Goal: Task Accomplishment & Management: Manage account settings

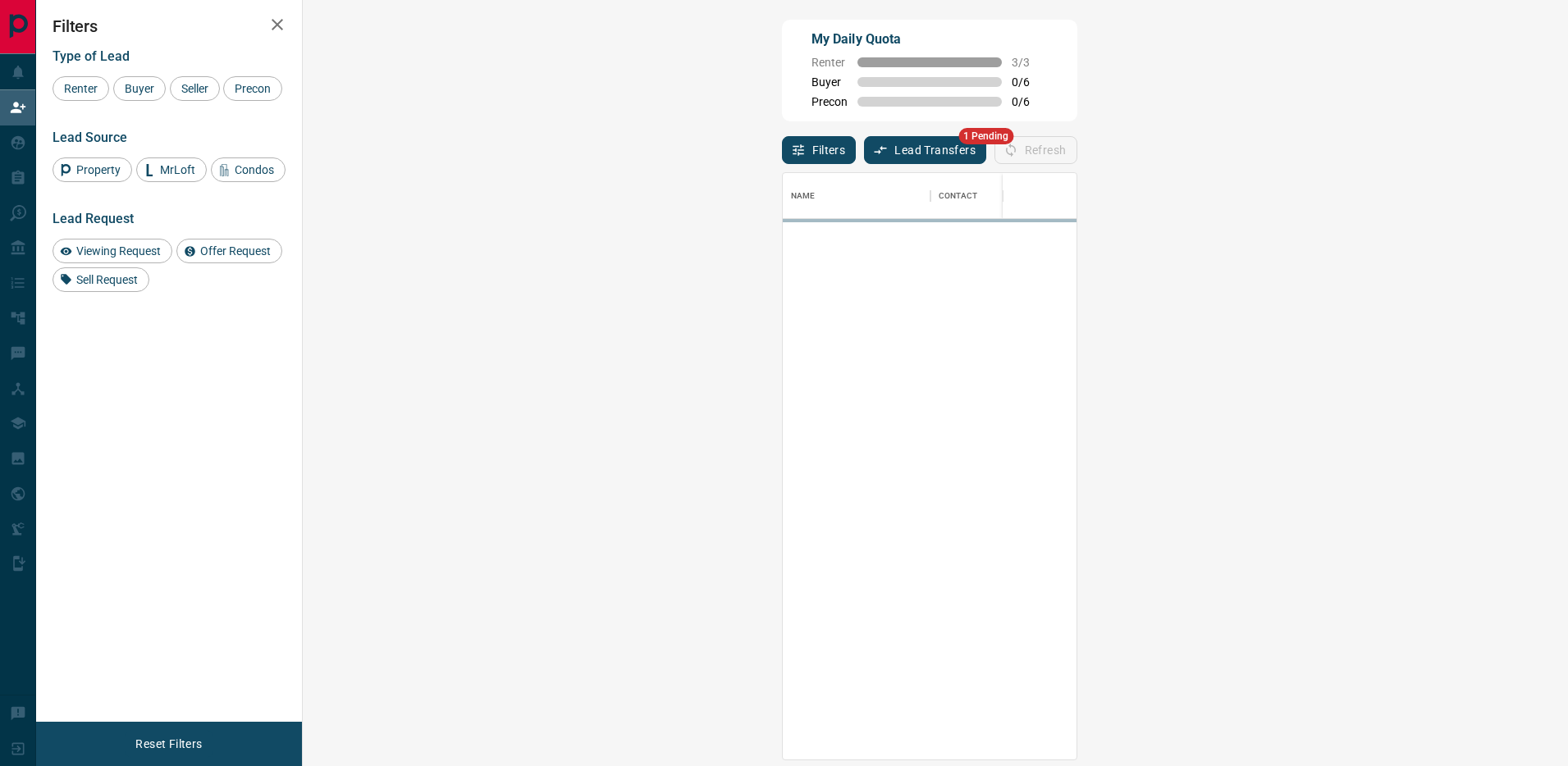
scroll to position [587, 1230]
click at [864, 145] on button "Lead Transfers" at bounding box center [925, 150] width 122 height 28
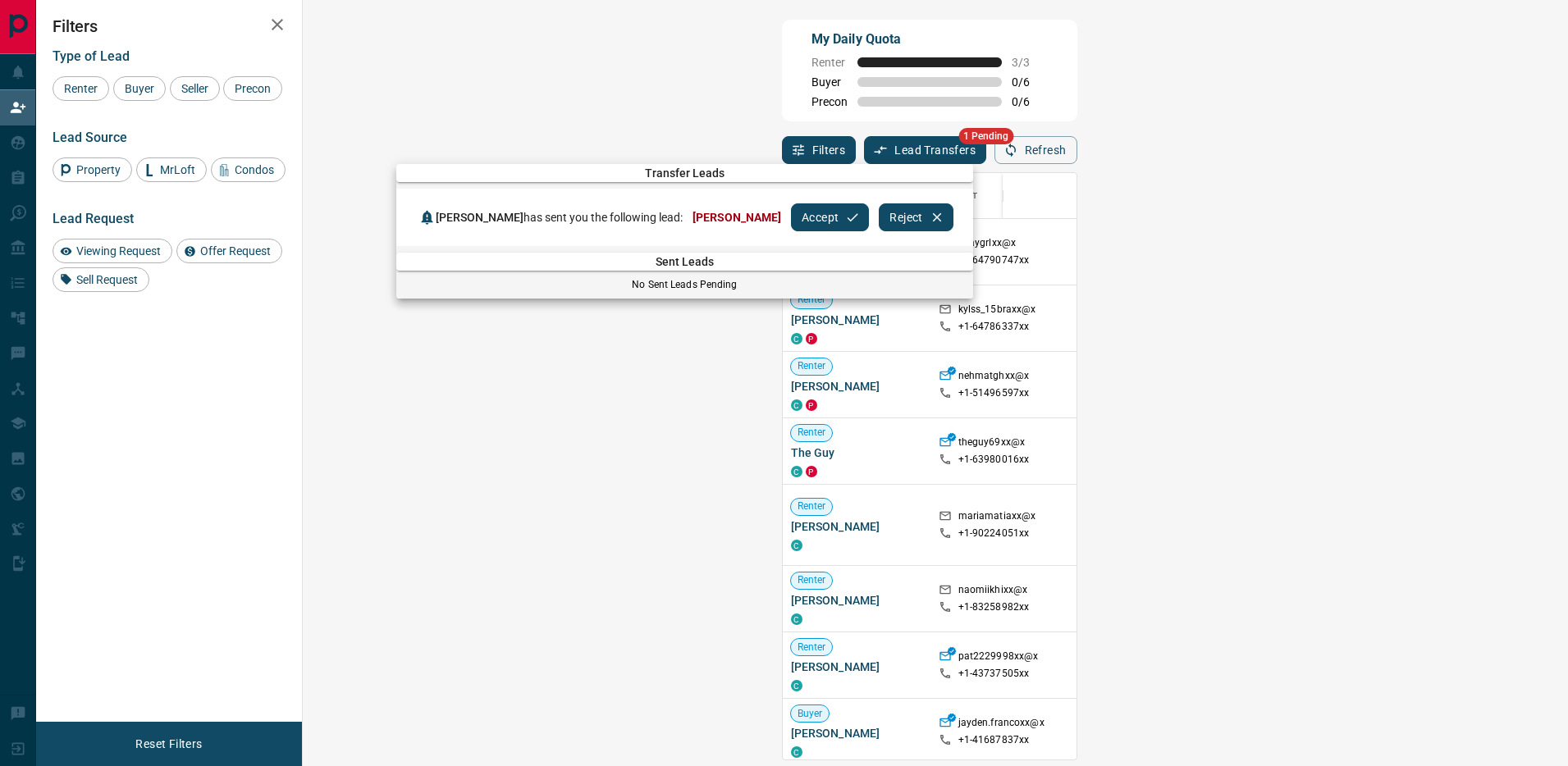
click at [796, 224] on button "Accept" at bounding box center [830, 217] width 78 height 28
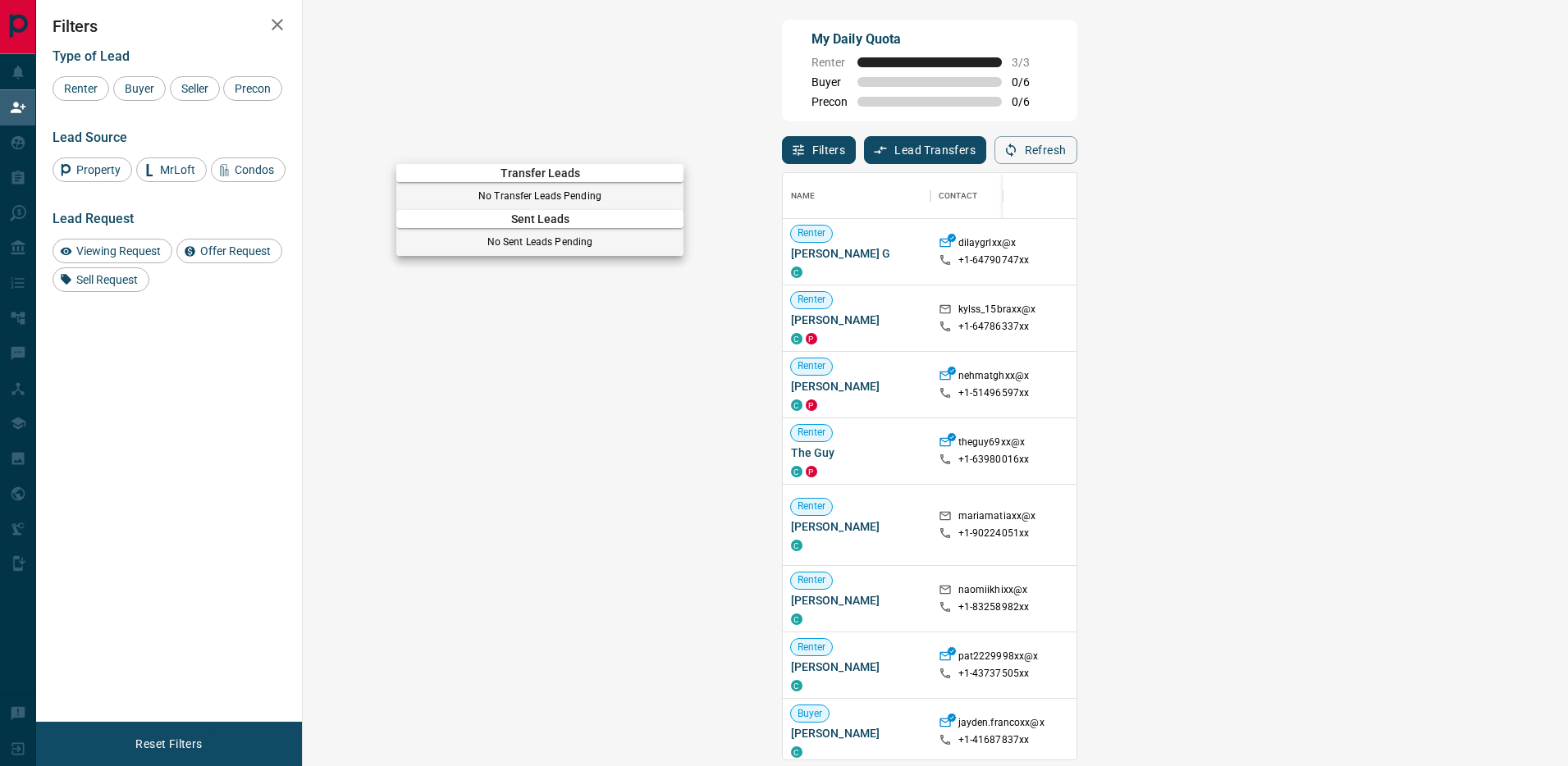
click at [24, 144] on div at bounding box center [784, 383] width 1568 height 766
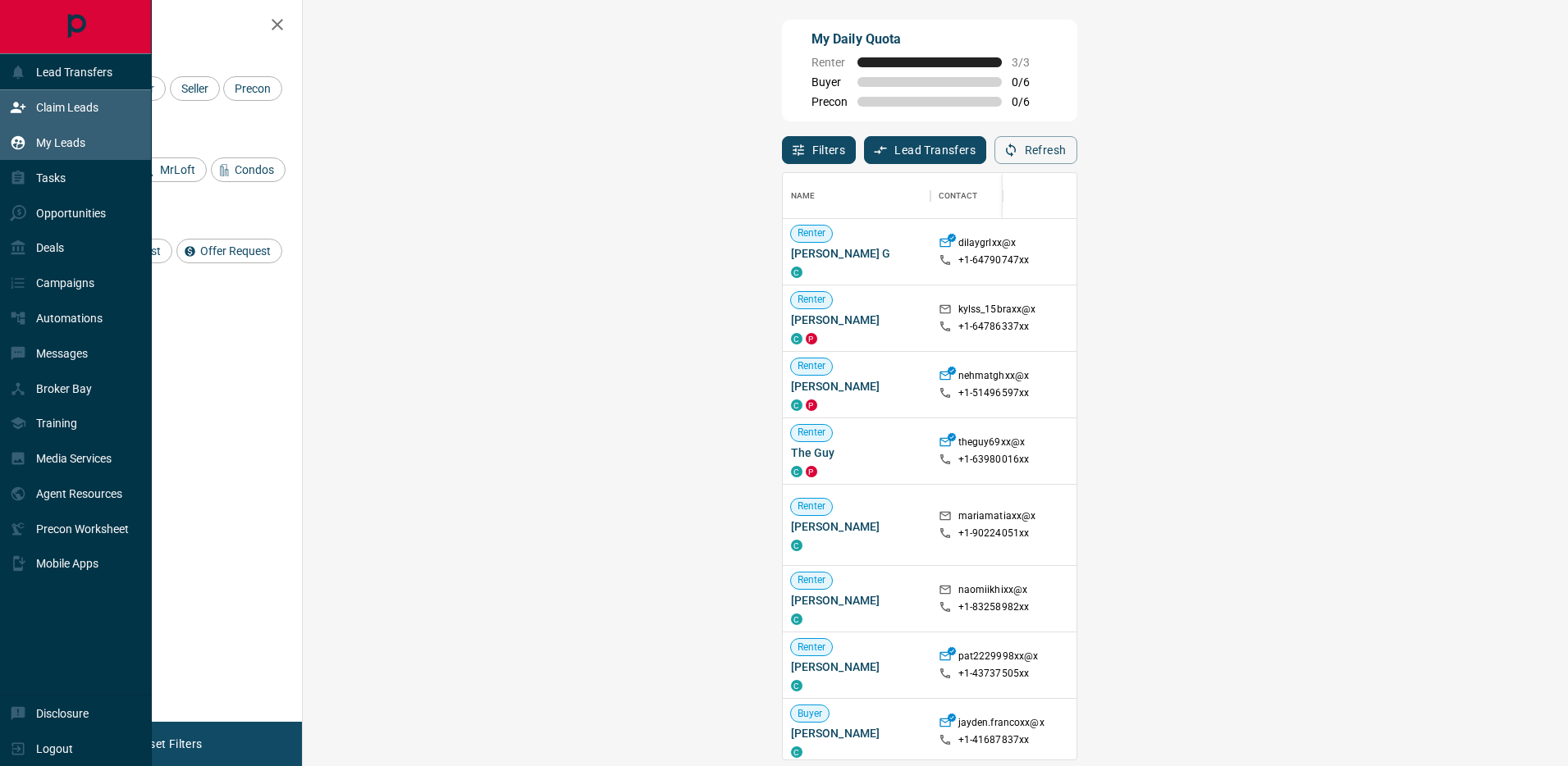
click at [27, 145] on div "My Leads" at bounding box center [47, 143] width 75 height 27
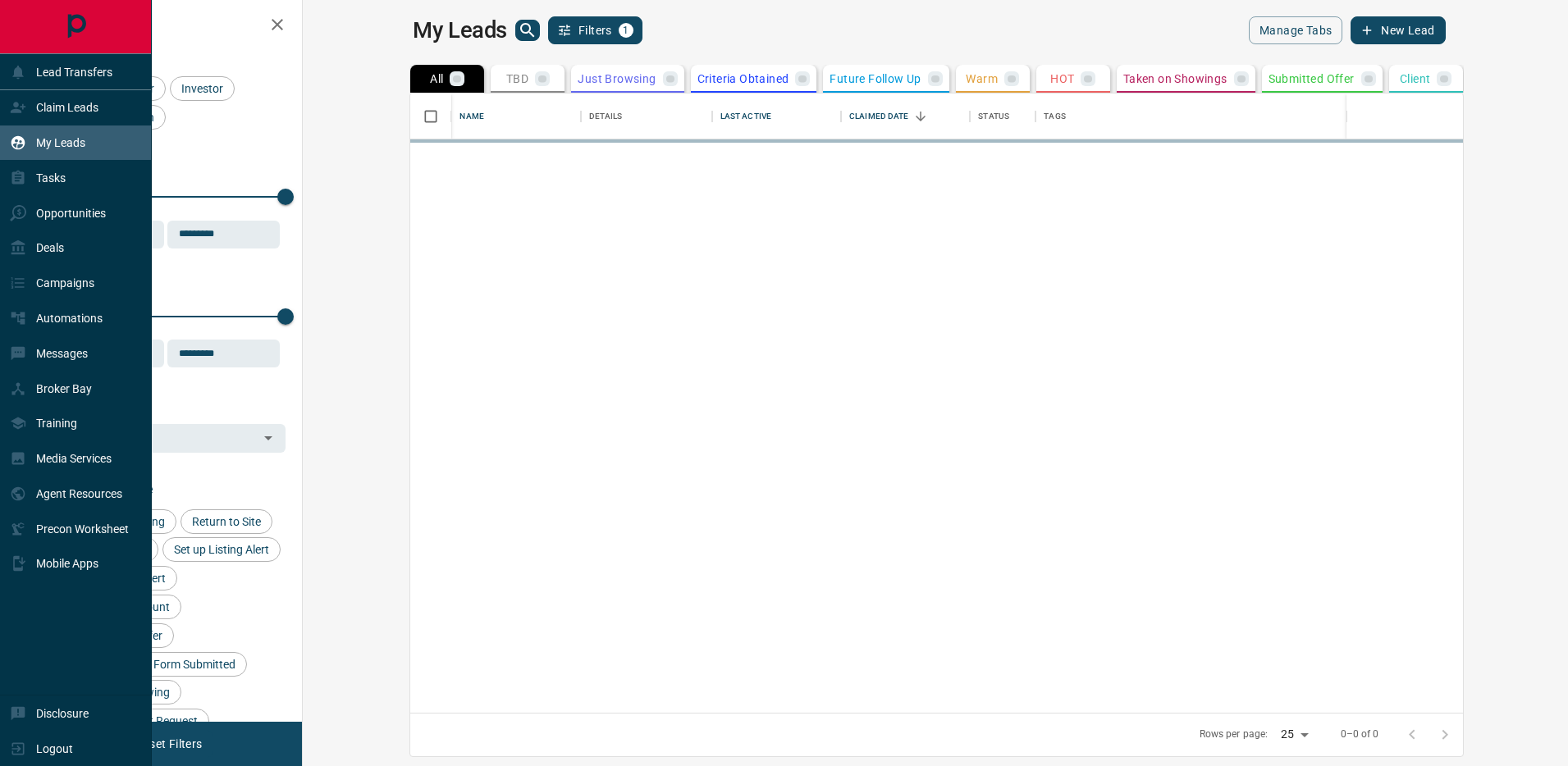
scroll to position [619, 1257]
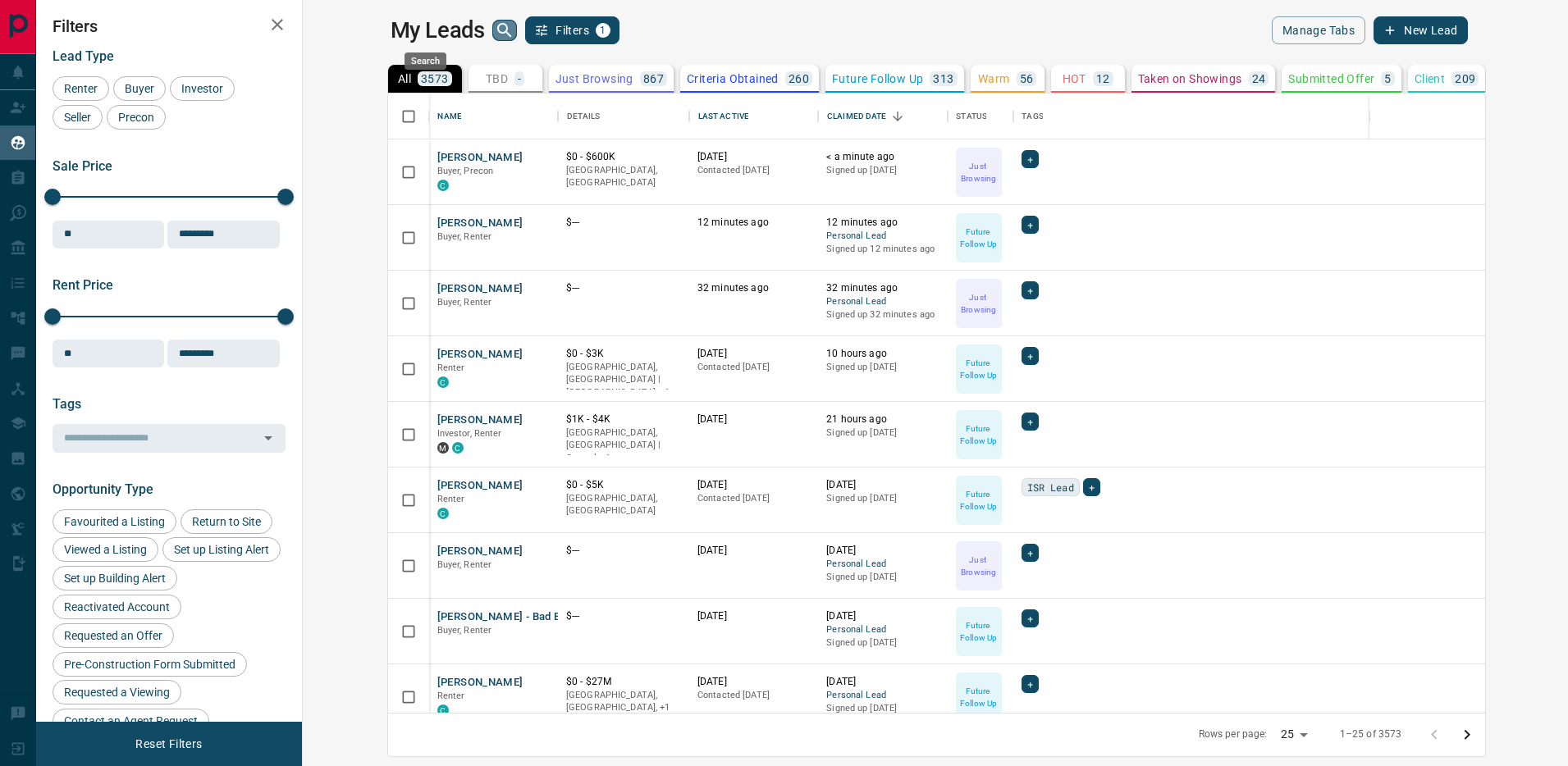
click at [494, 26] on icon "search button" at bounding box center [504, 30] width 20 height 20
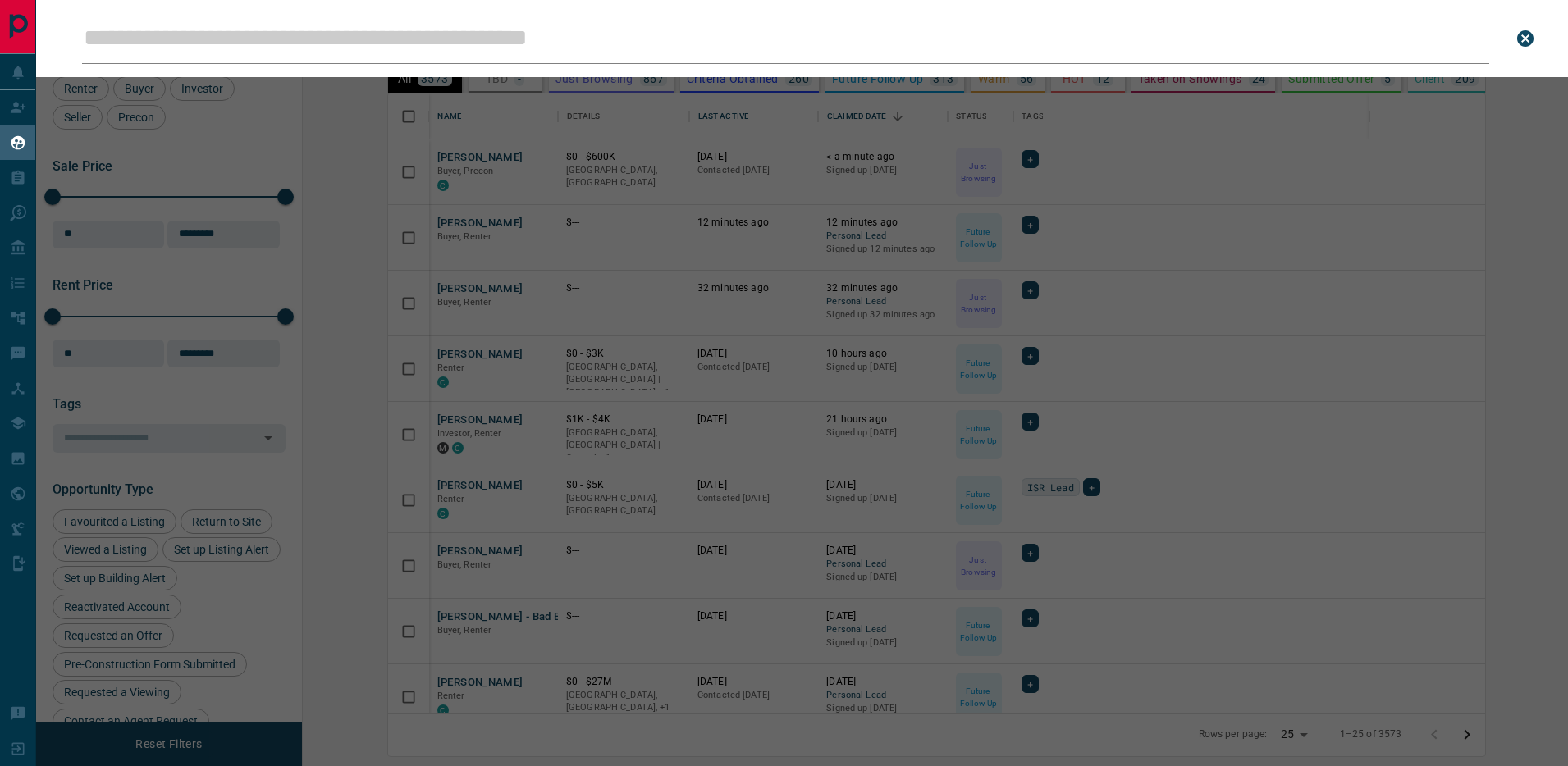
click at [388, 169] on div "Leads Search Bar Search for a lead by name, email, phone, or id" at bounding box center [820, 383] width 1568 height 766
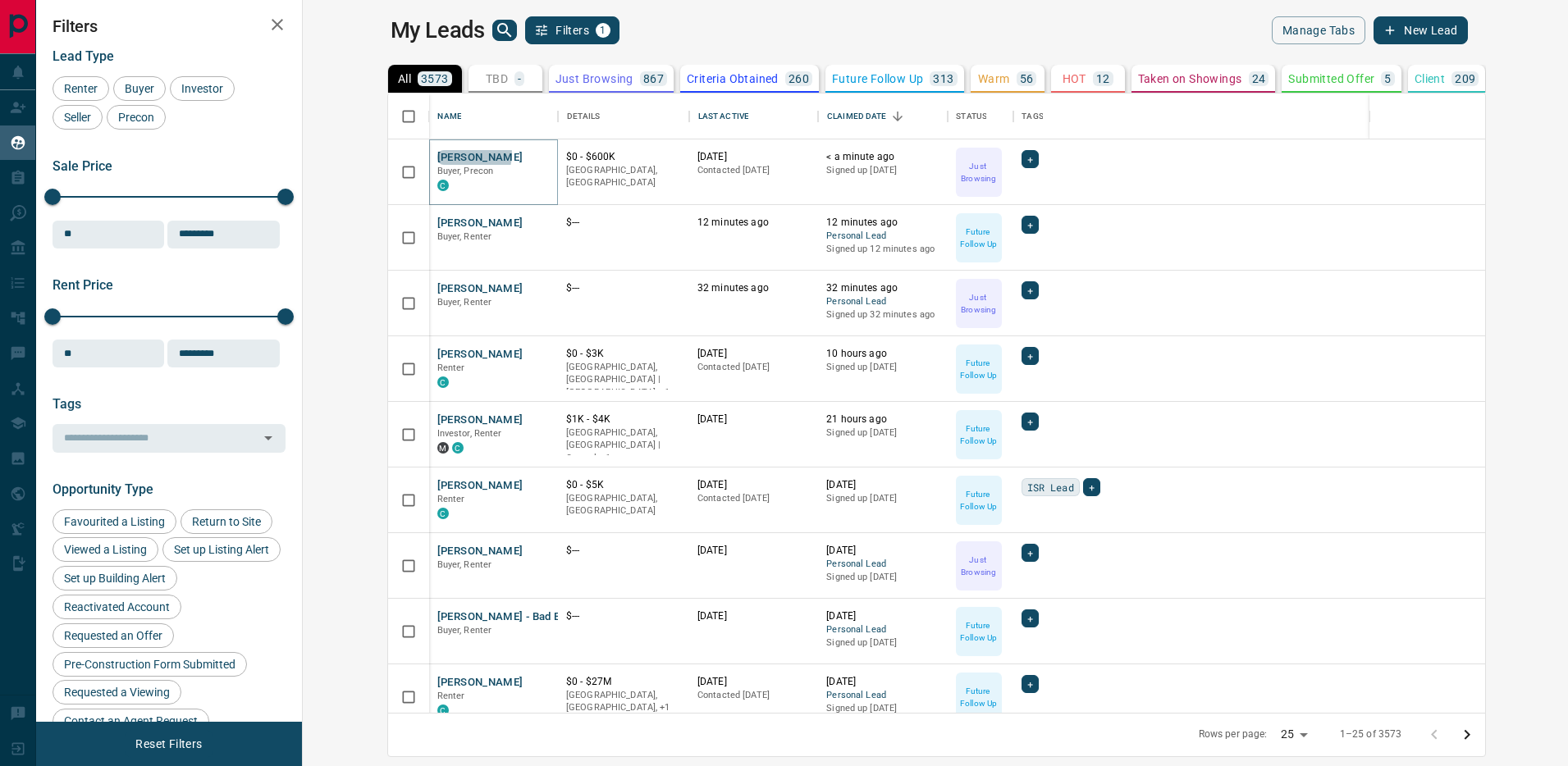
click at [437, 154] on button "[PERSON_NAME]" at bounding box center [480, 158] width 86 height 15
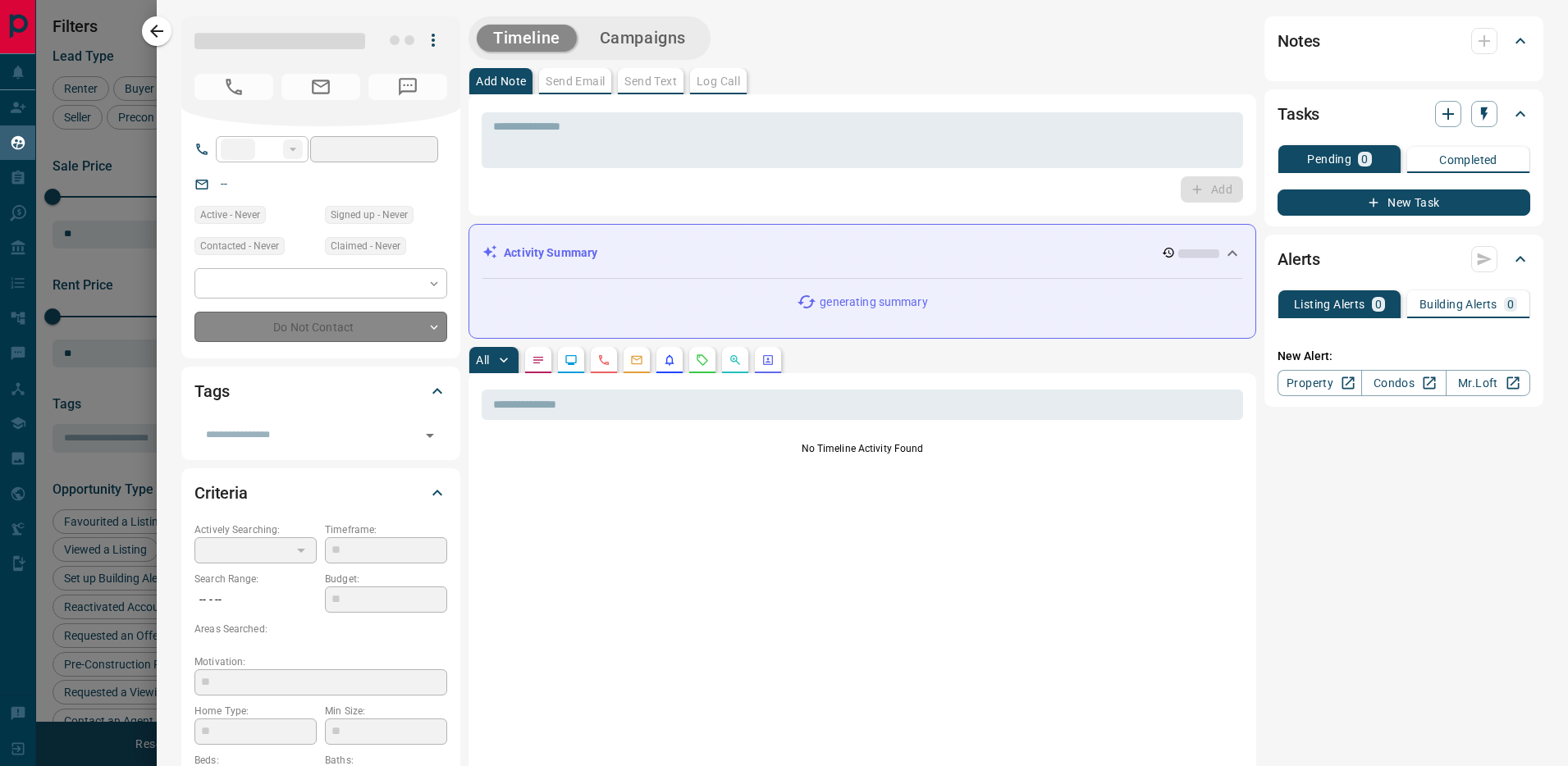
type input "**"
type input "**********"
type input "*"
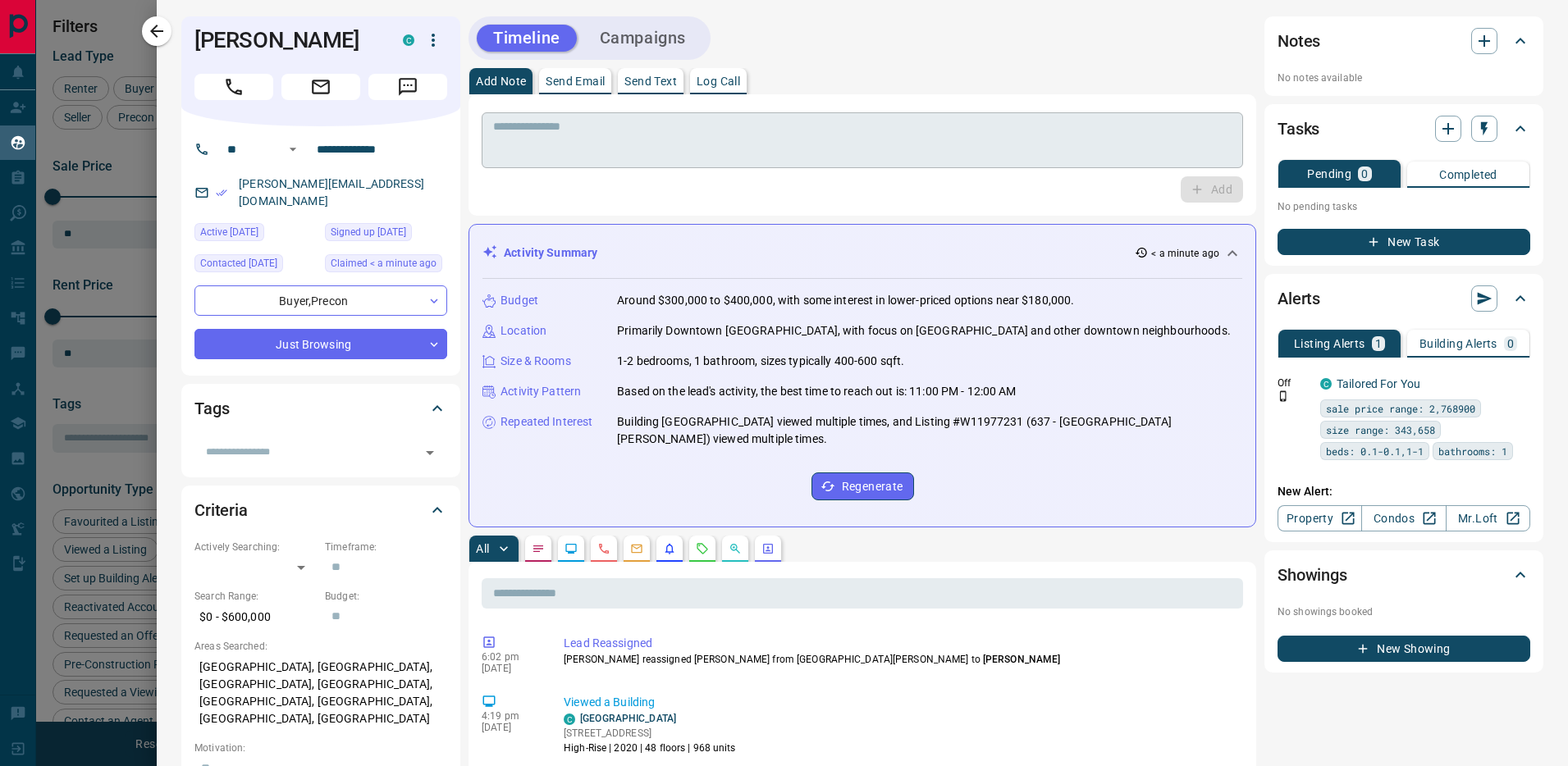
click at [693, 120] on textarea at bounding box center [862, 141] width 738 height 42
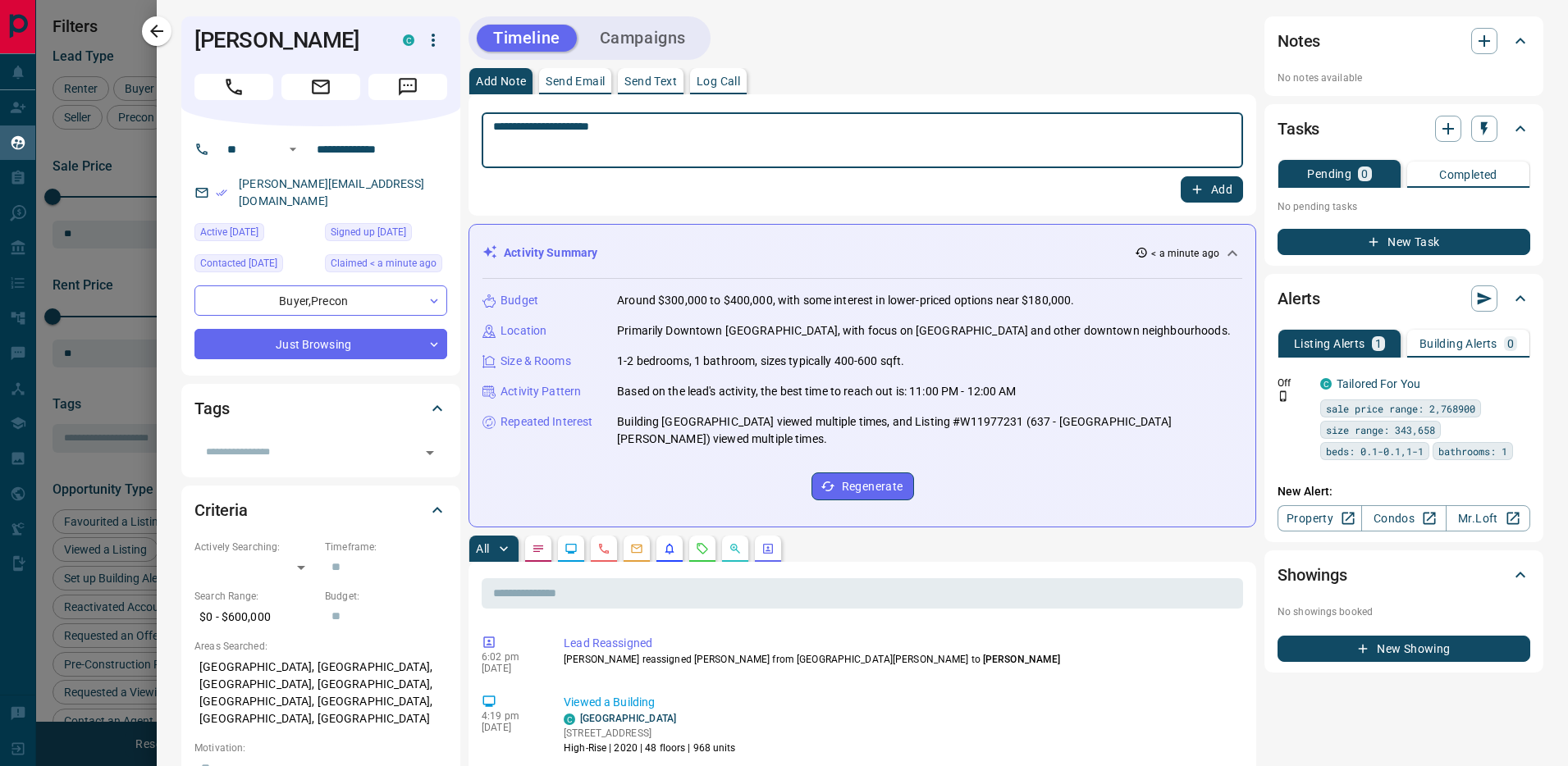
type textarea "**********"
click at [1217, 192] on button "Add" at bounding box center [1211, 190] width 62 height 27
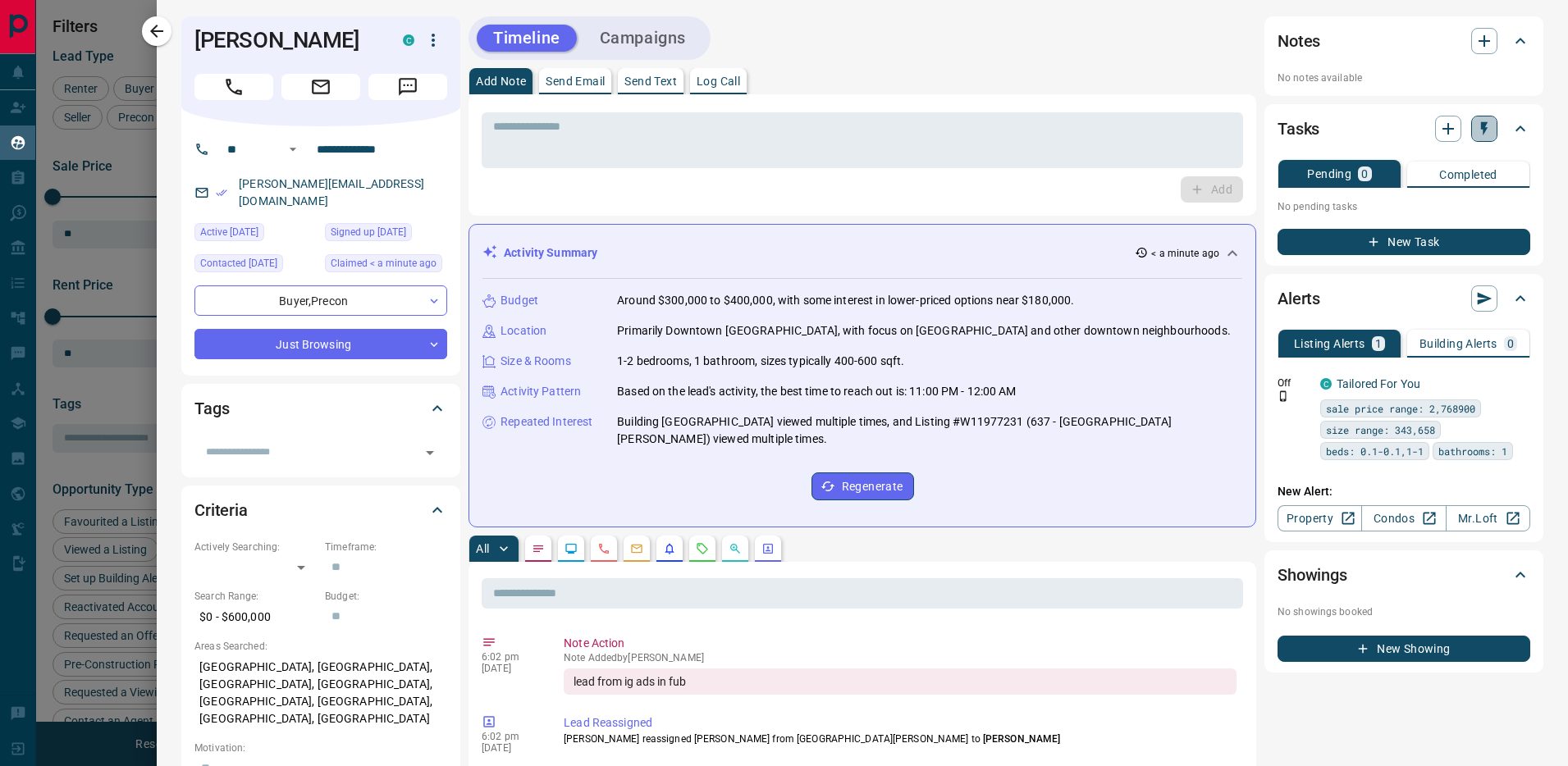
click at [1486, 129] on icon "button" at bounding box center [1484, 129] width 7 height 14
click at [1436, 161] on li "1 Day Follow-Up" at bounding box center [1442, 161] width 111 height 25
